Goal: Task Accomplishment & Management: Manage account settings

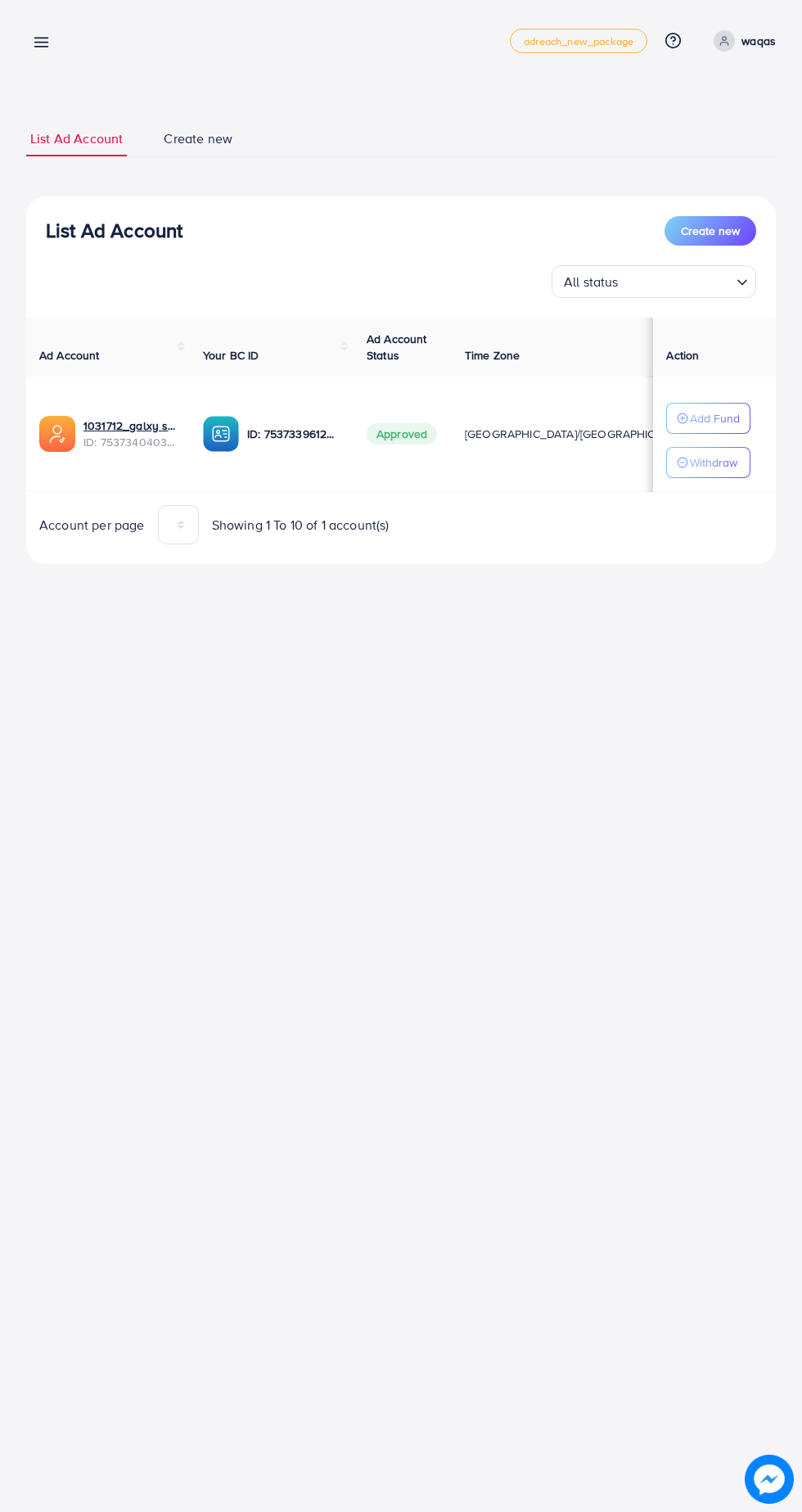
scroll to position [0, 9]
